Goal: Book appointment/travel/reservation

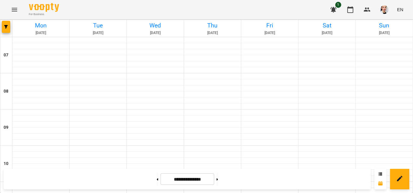
scroll to position [301, 0]
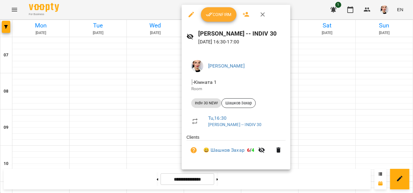
click at [216, 15] on span "Confirm" at bounding box center [219, 14] width 26 height 7
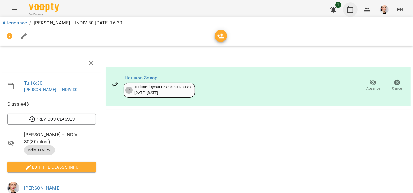
click at [356, 11] on button "button" at bounding box center [350, 9] width 14 height 14
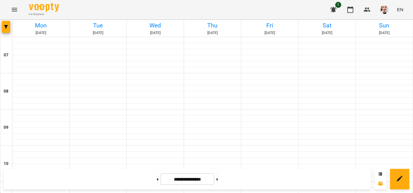
scroll to position [414, 0]
click at [157, 182] on button at bounding box center [158, 178] width 2 height 13
click at [218, 181] on button at bounding box center [217, 178] width 2 height 13
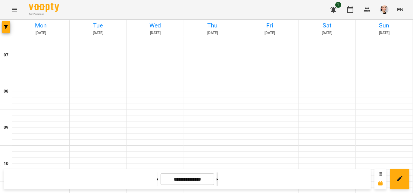
click at [218, 178] on button at bounding box center [217, 178] width 2 height 13
type input "**********"
